Goal: Book appointment/travel/reservation

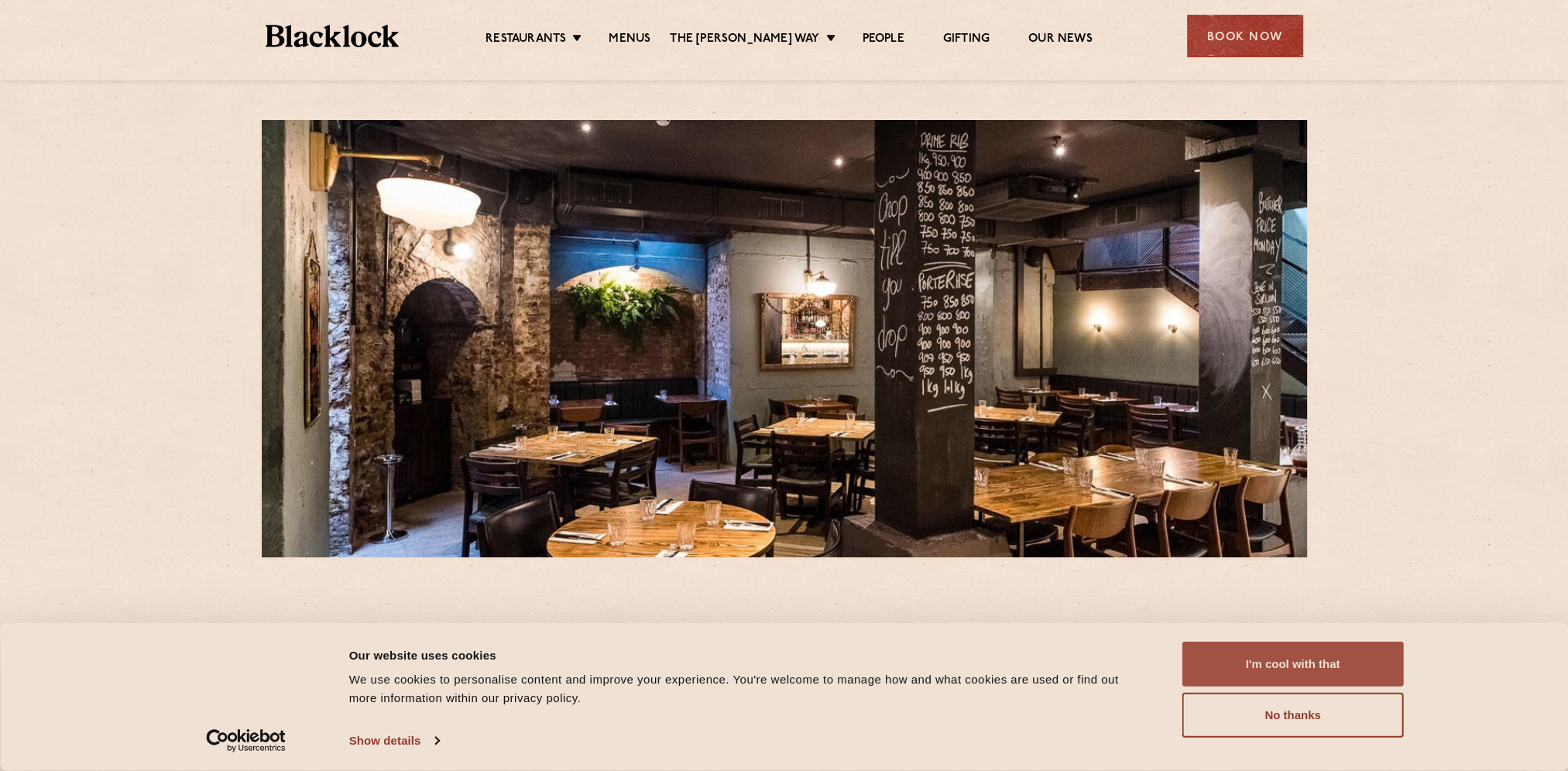
click at [1282, 657] on button "I'm cool with that" at bounding box center [1293, 665] width 221 height 45
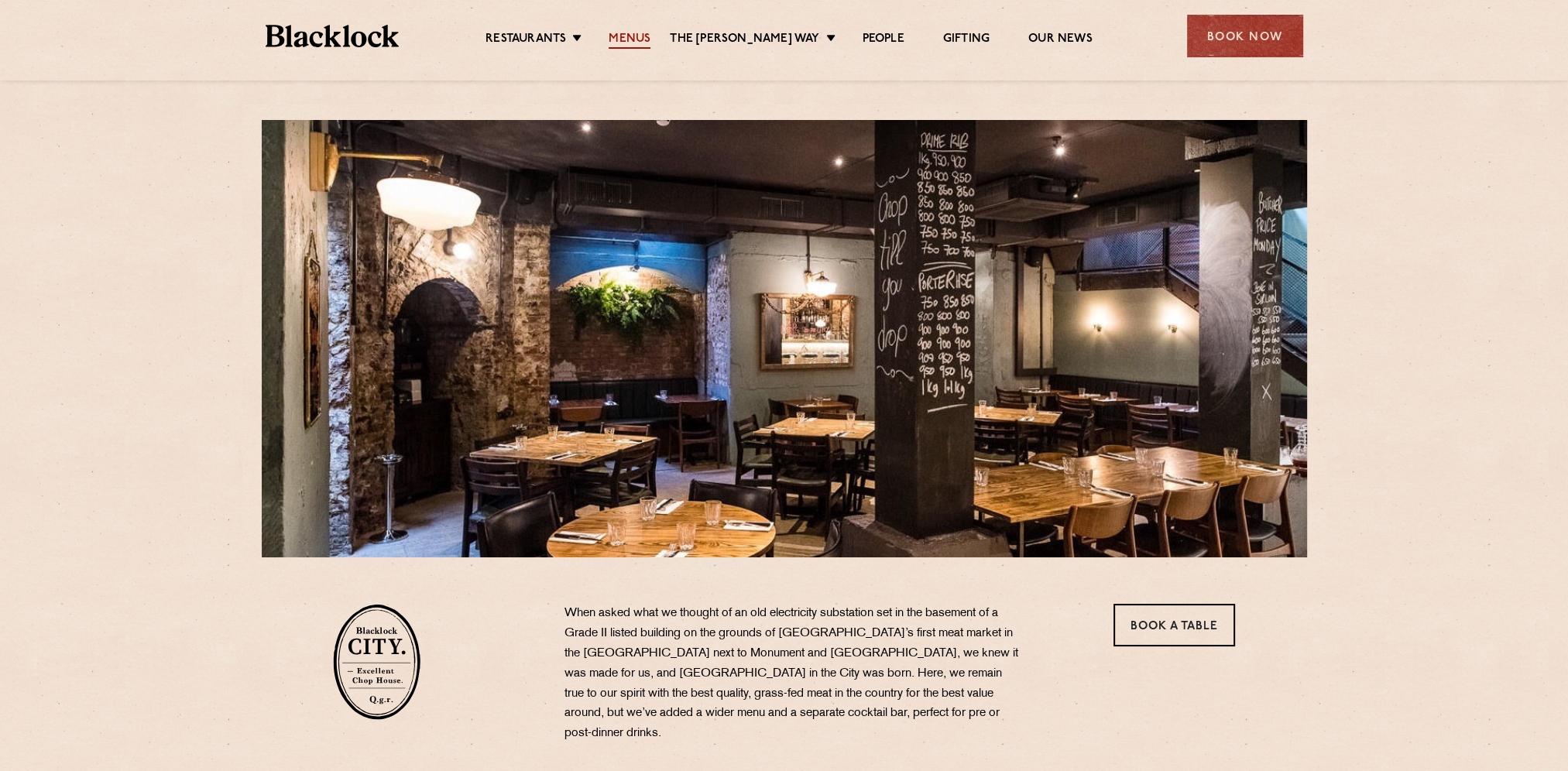
click at [646, 32] on link "Menus" at bounding box center [630, 40] width 42 height 17
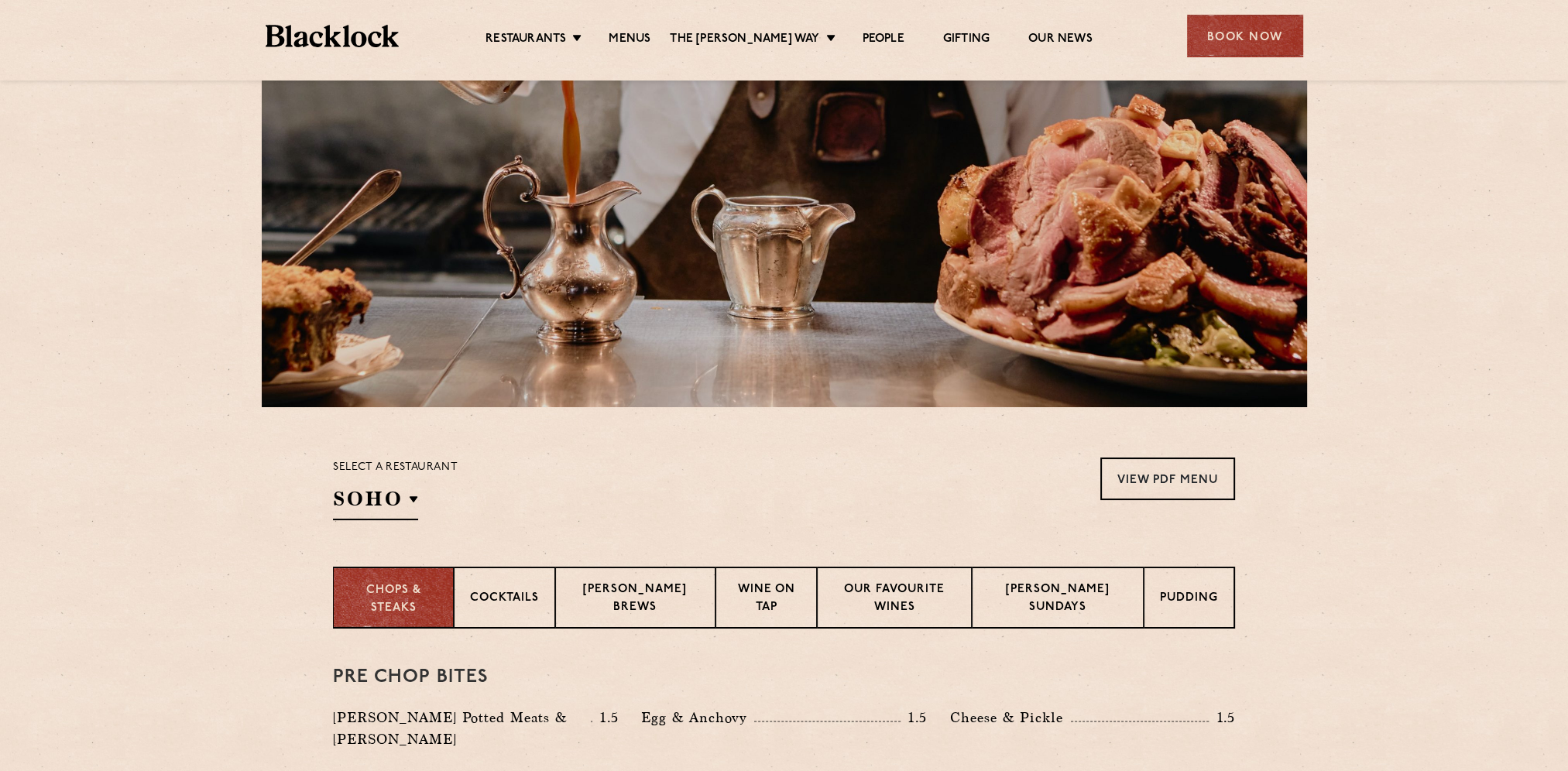
scroll to position [155, 0]
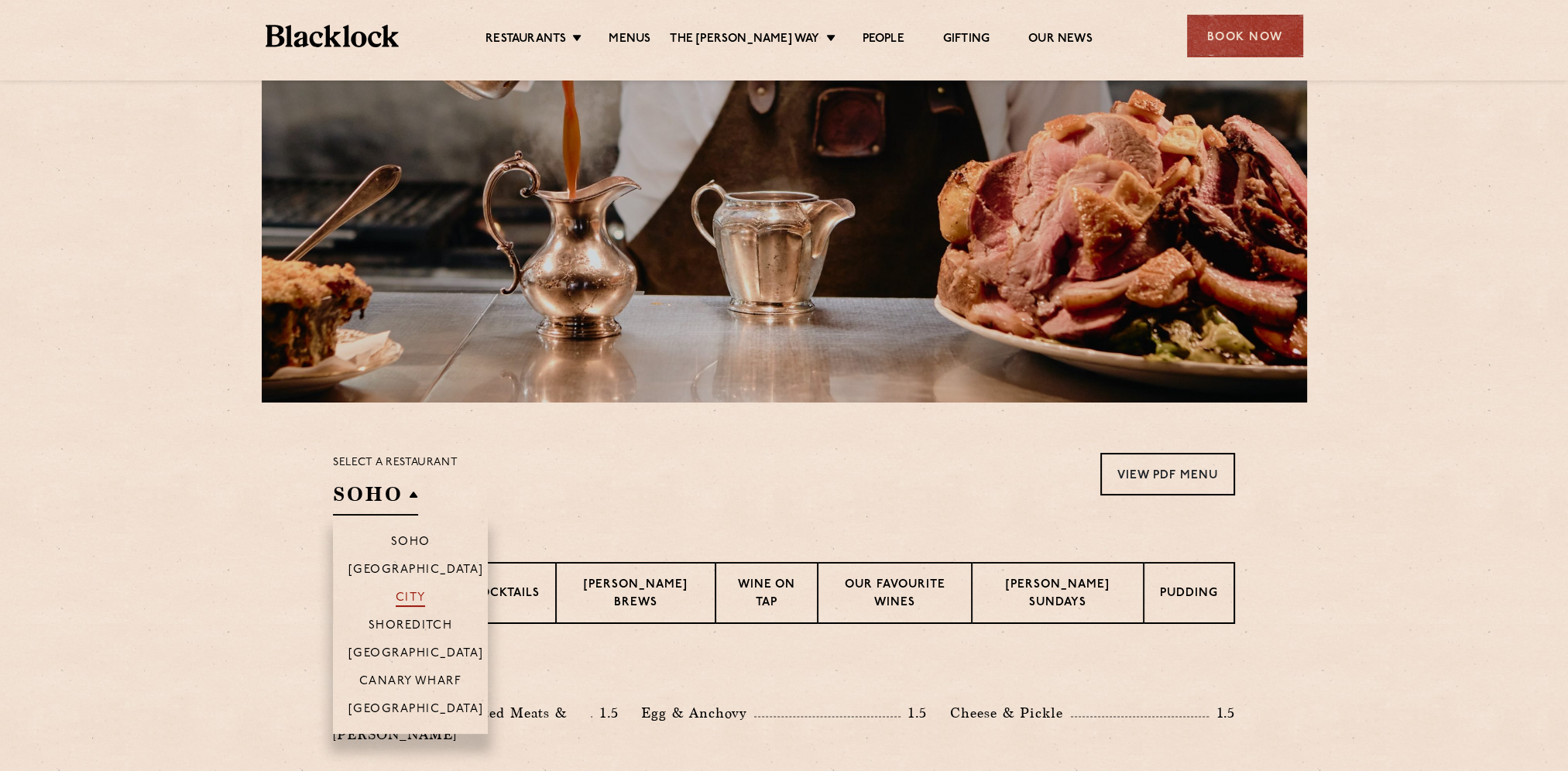
click at [424, 598] on p "City" at bounding box center [411, 599] width 30 height 16
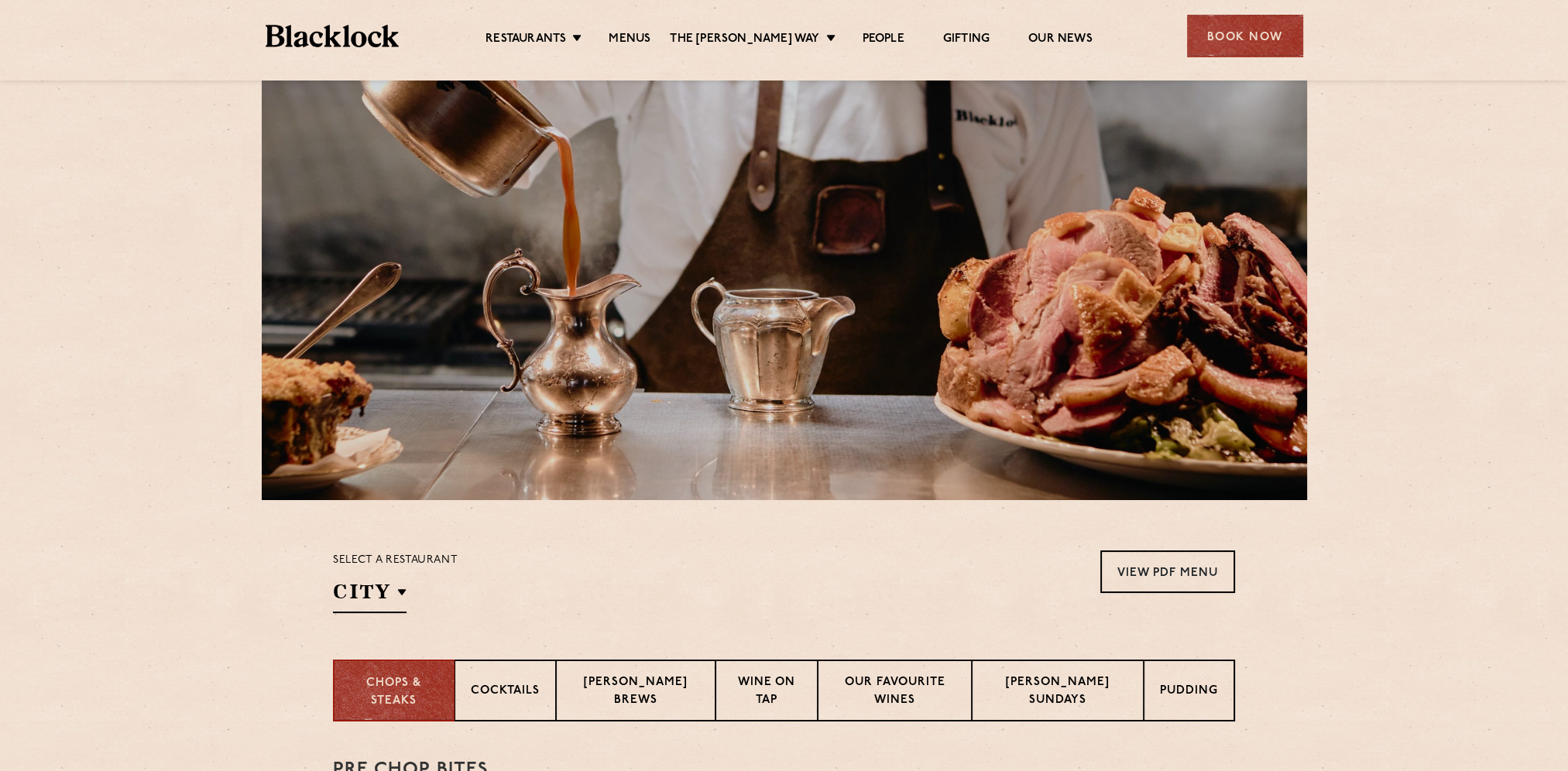
scroll to position [0, 0]
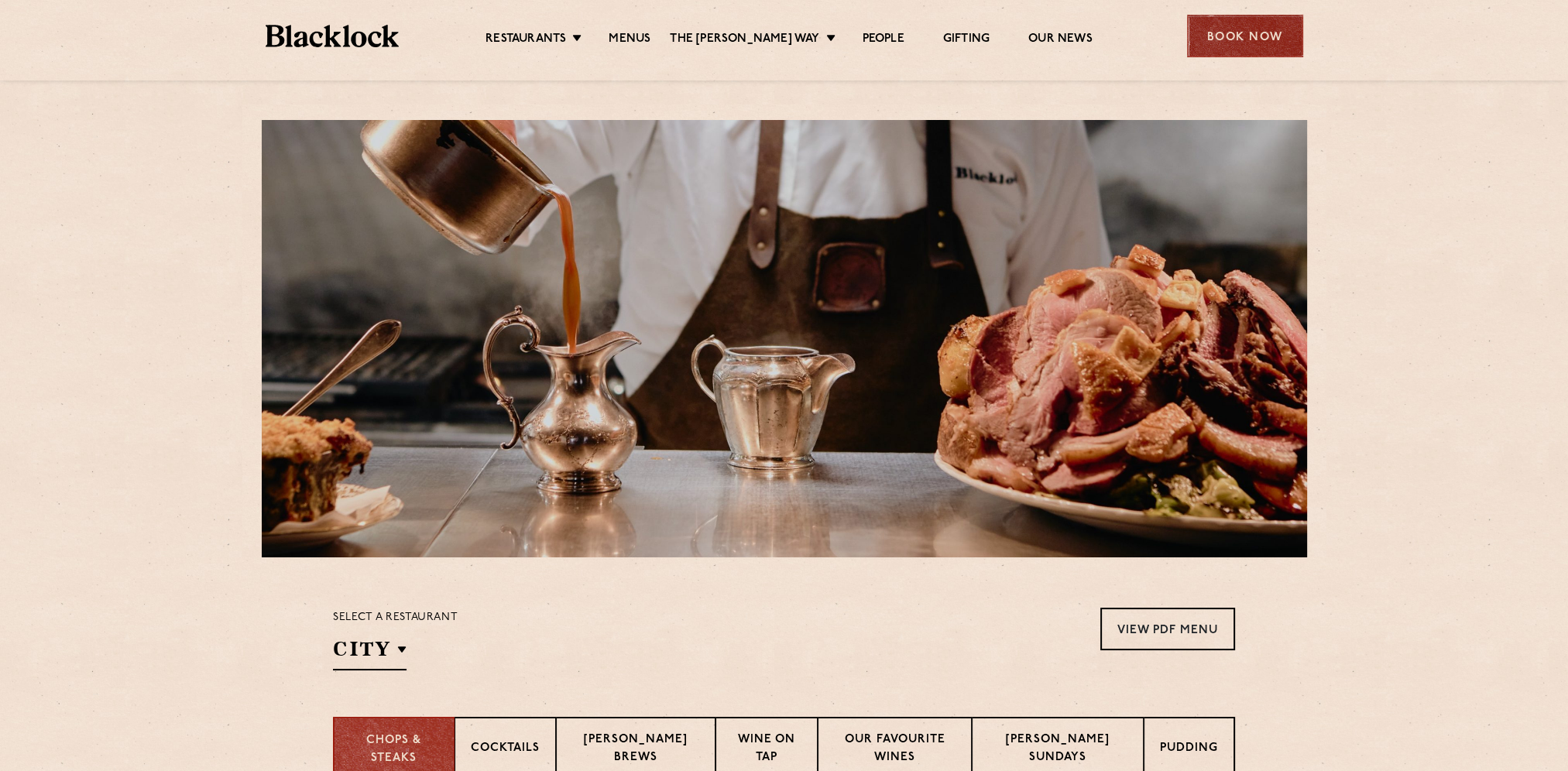
click at [1256, 38] on div "Book Now" at bounding box center [1245, 36] width 116 height 43
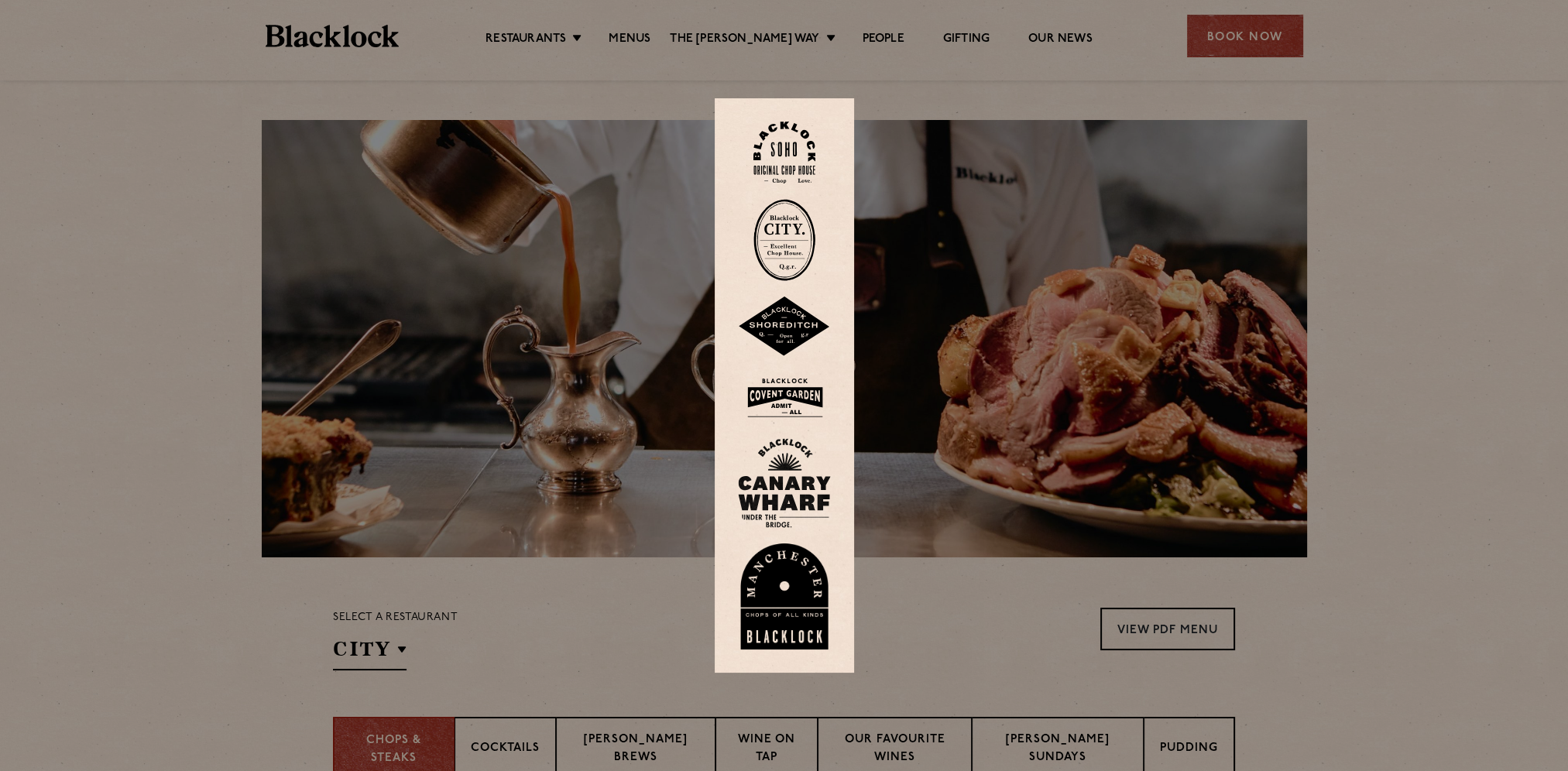
click at [779, 231] on img at bounding box center [784, 240] width 62 height 82
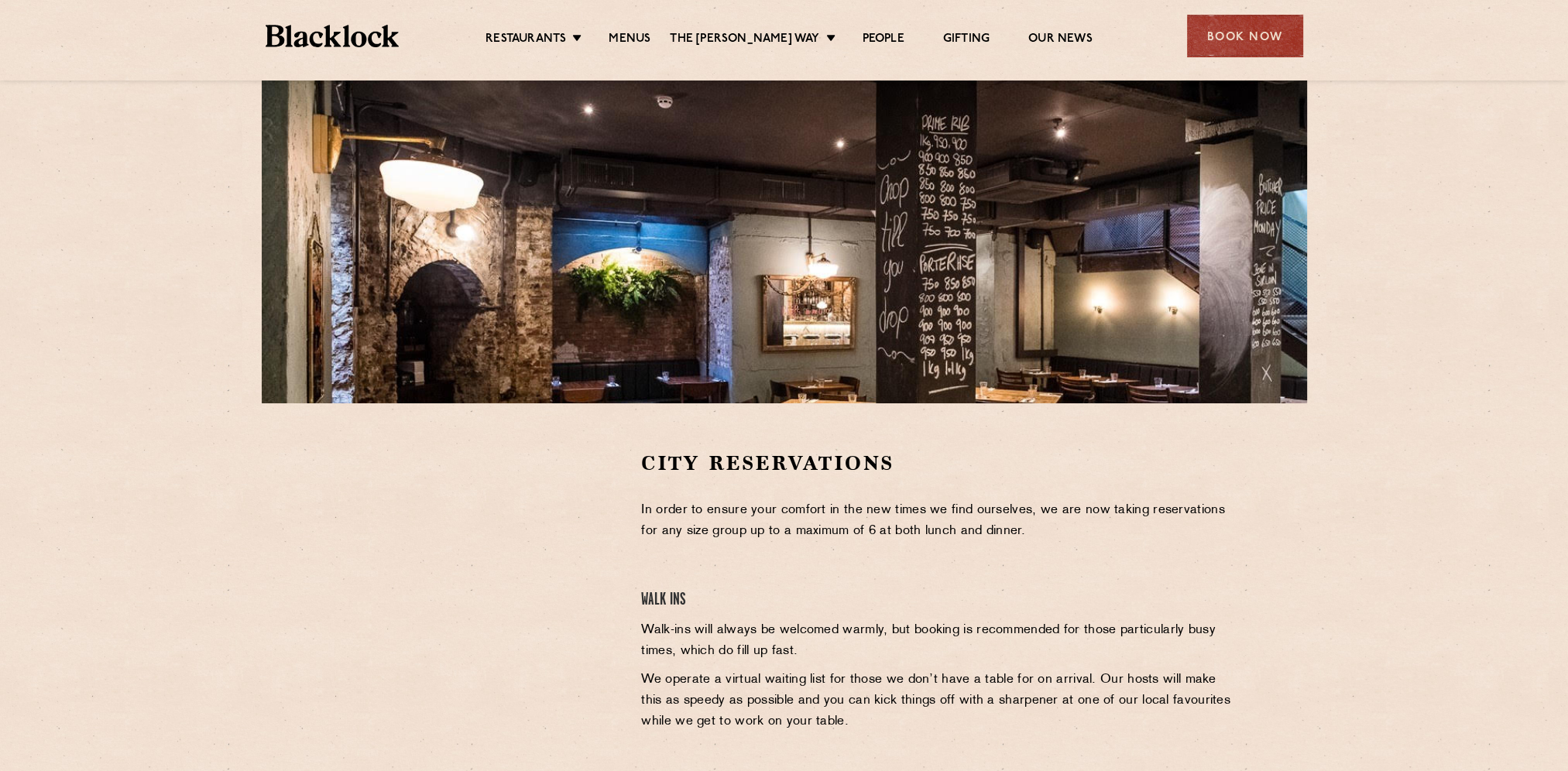
scroll to position [155, 0]
